Goal: Check status

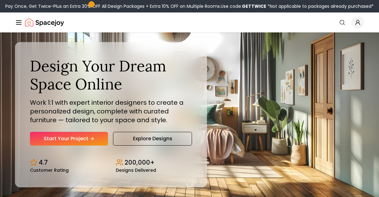
click at [356, 23] on icon "Global" at bounding box center [358, 22] width 6 height 6
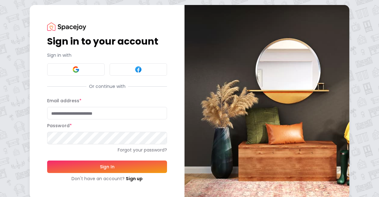
click at [76, 112] on input "Email address *" at bounding box center [107, 113] width 120 height 12
type input "**********"
click at [47, 161] on button "Sign In" at bounding box center [107, 167] width 120 height 12
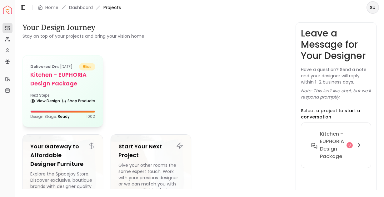
click at [72, 88] on div "Delivered on: [DATE] bliss Kitchen - EUPHORIA Design Package Next Steps: View D…" at bounding box center [63, 91] width 80 height 71
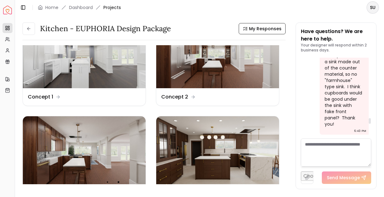
scroll to position [3063, 0]
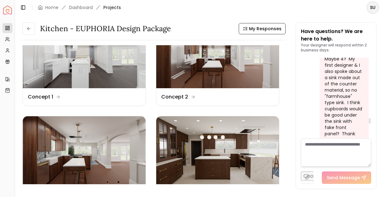
drag, startPoint x: 370, startPoint y: 137, endPoint x: 367, endPoint y: 122, distance: 14.6
click at [369, 122] on div at bounding box center [370, 121] width 2 height 6
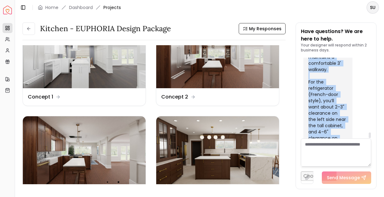
scroll to position [3793, 0]
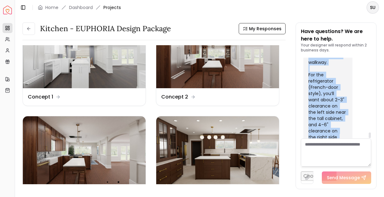
drag, startPoint x: 309, startPoint y: 87, endPoint x: 332, endPoint y: 119, distance: 39.8
click at [336, 128] on div "Thanks for your note! Here are the clearances based on the layout: With 36" cle…" at bounding box center [327, 84] width 38 height 225
copy div "With 36" clearance on both sides of the island, the island itself will be 53" w…"
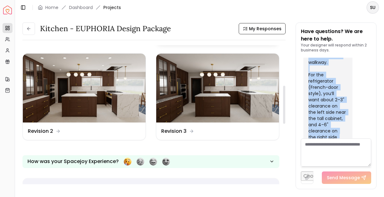
scroll to position [125, 0]
